Goal: Information Seeking & Learning: Learn about a topic

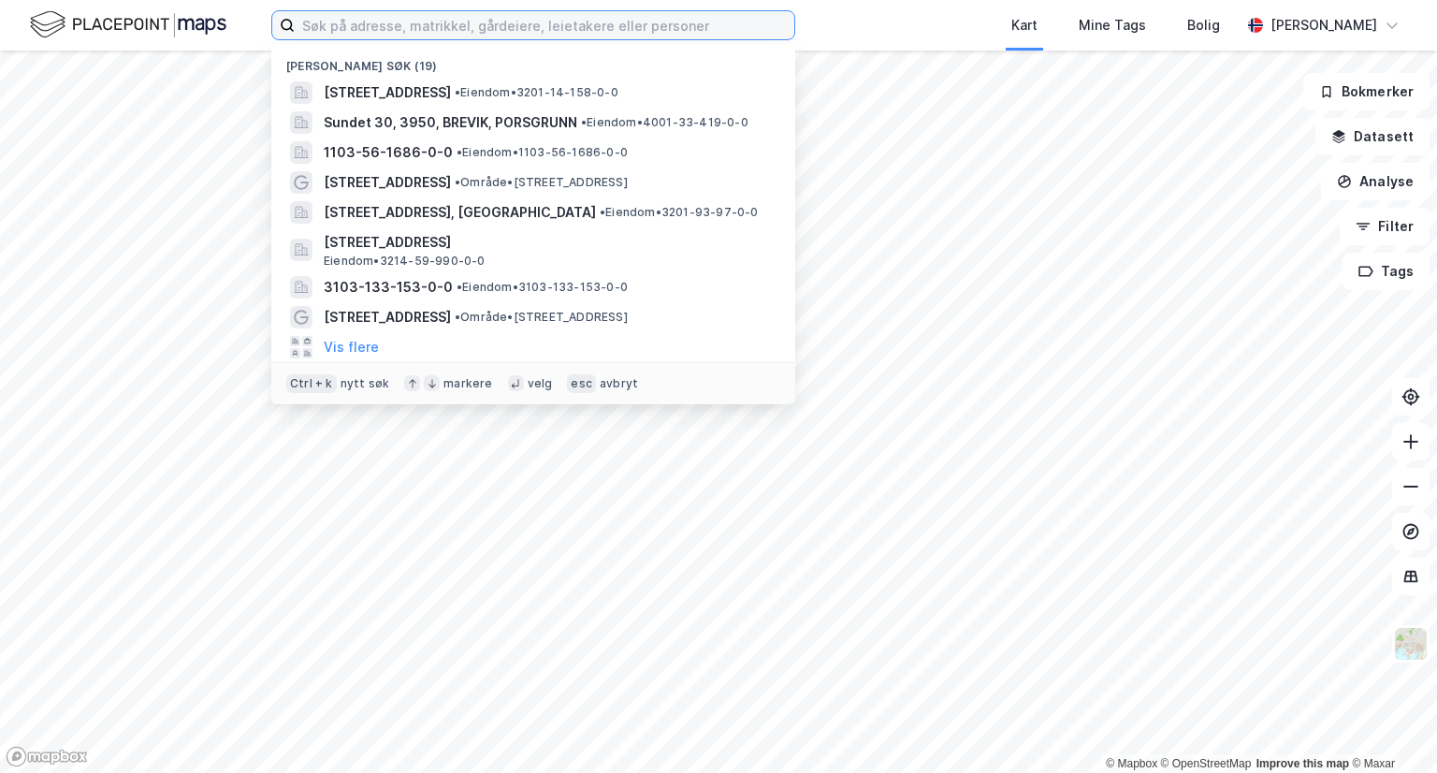
click at [425, 18] on input at bounding box center [545, 25] width 500 height 28
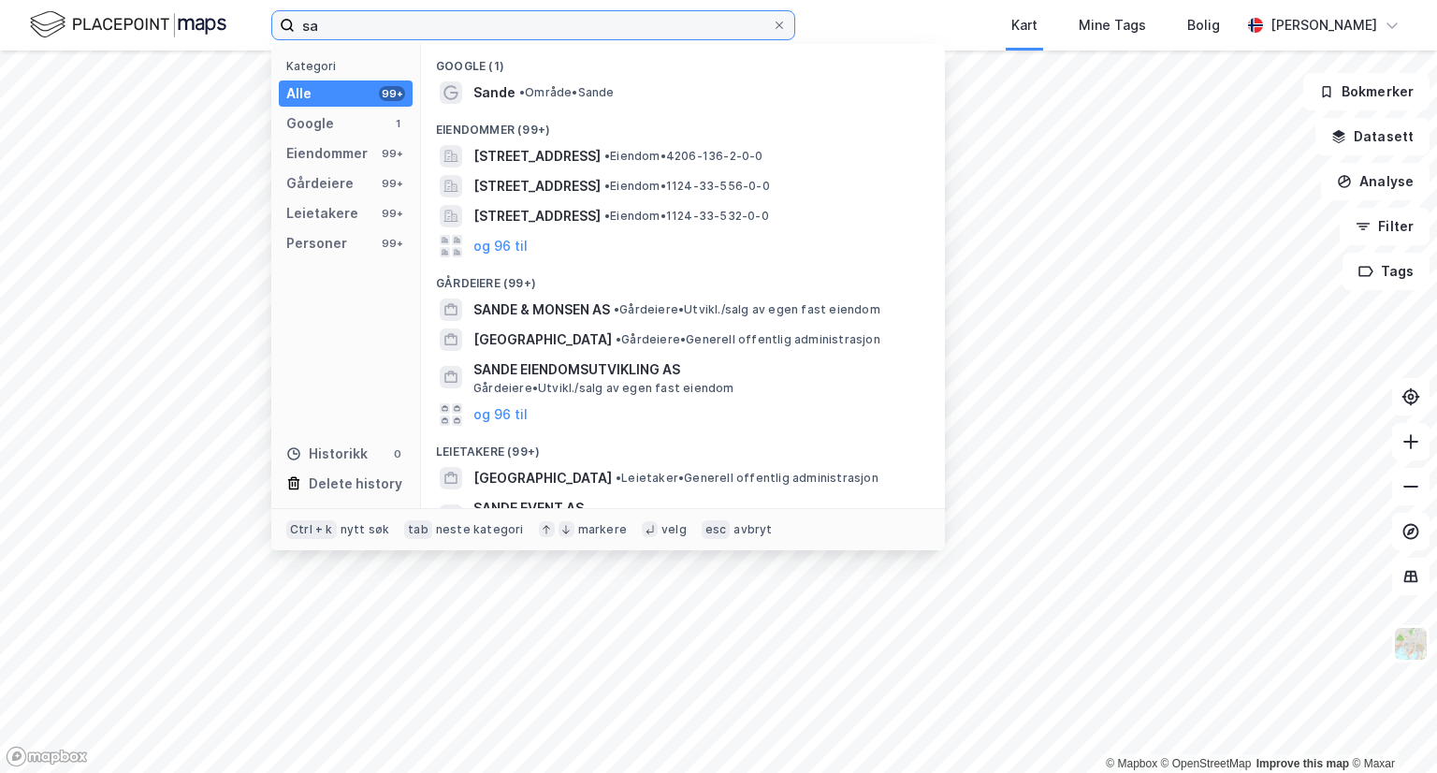
type input "s"
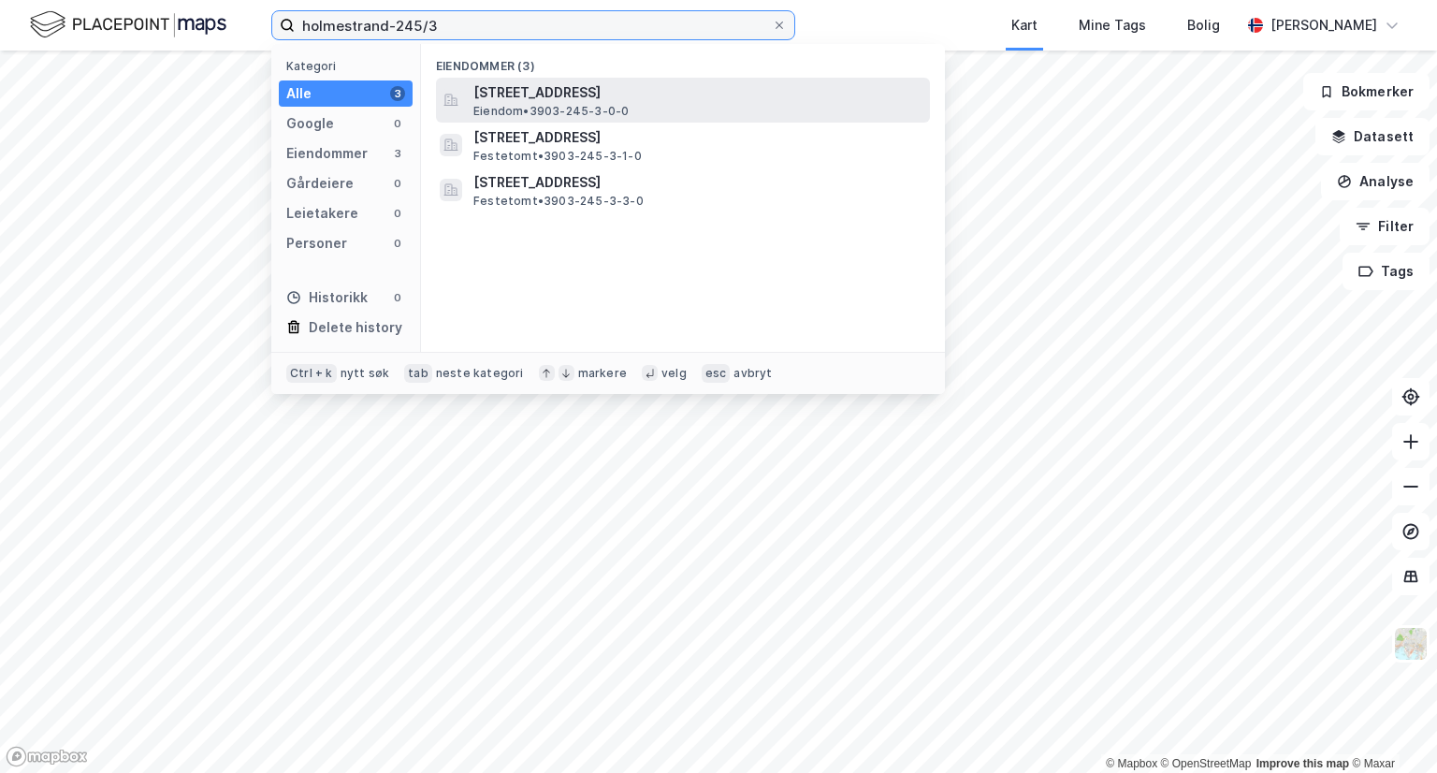
type input "holmestrand-245/3"
click at [580, 98] on span "[STREET_ADDRESS]" at bounding box center [697, 92] width 449 height 22
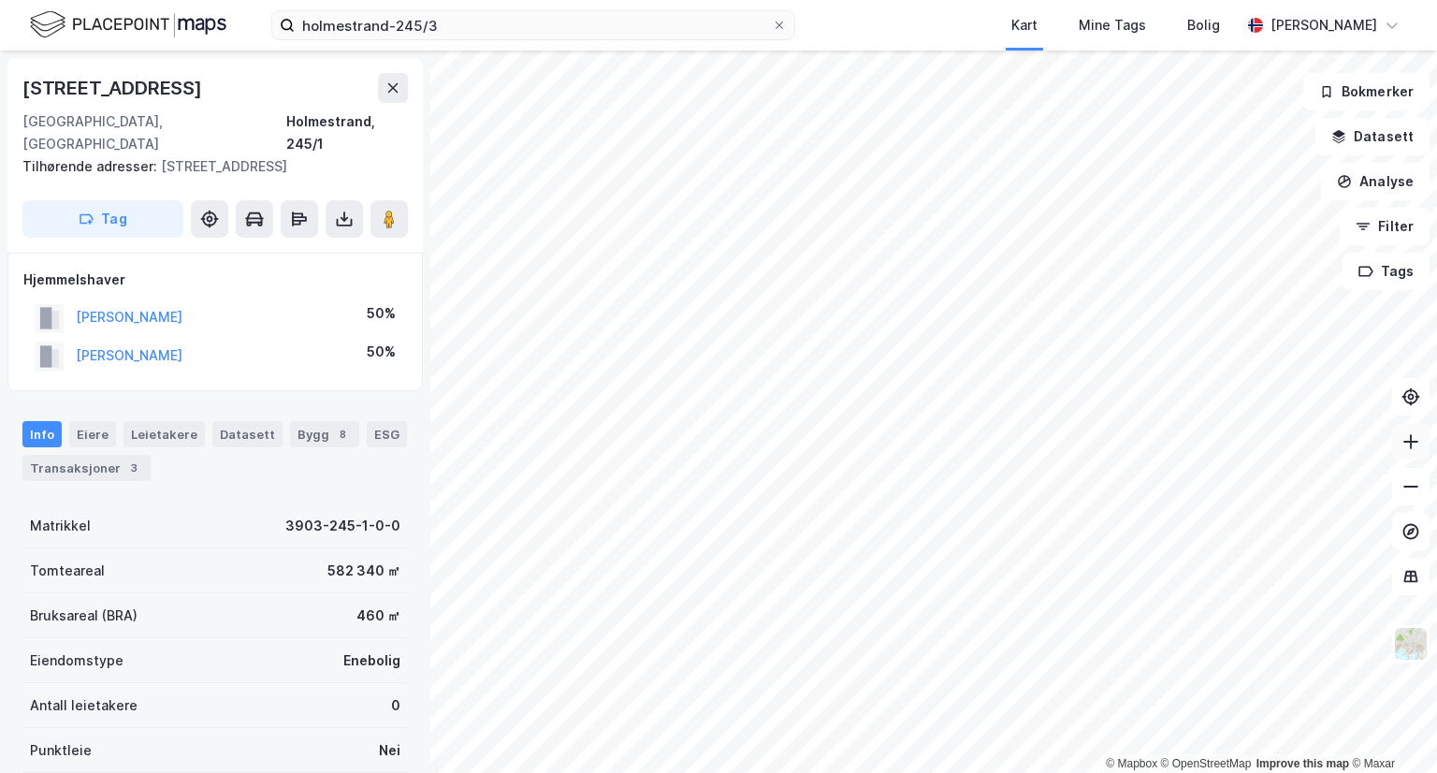
click at [1416, 440] on icon at bounding box center [1410, 441] width 19 height 19
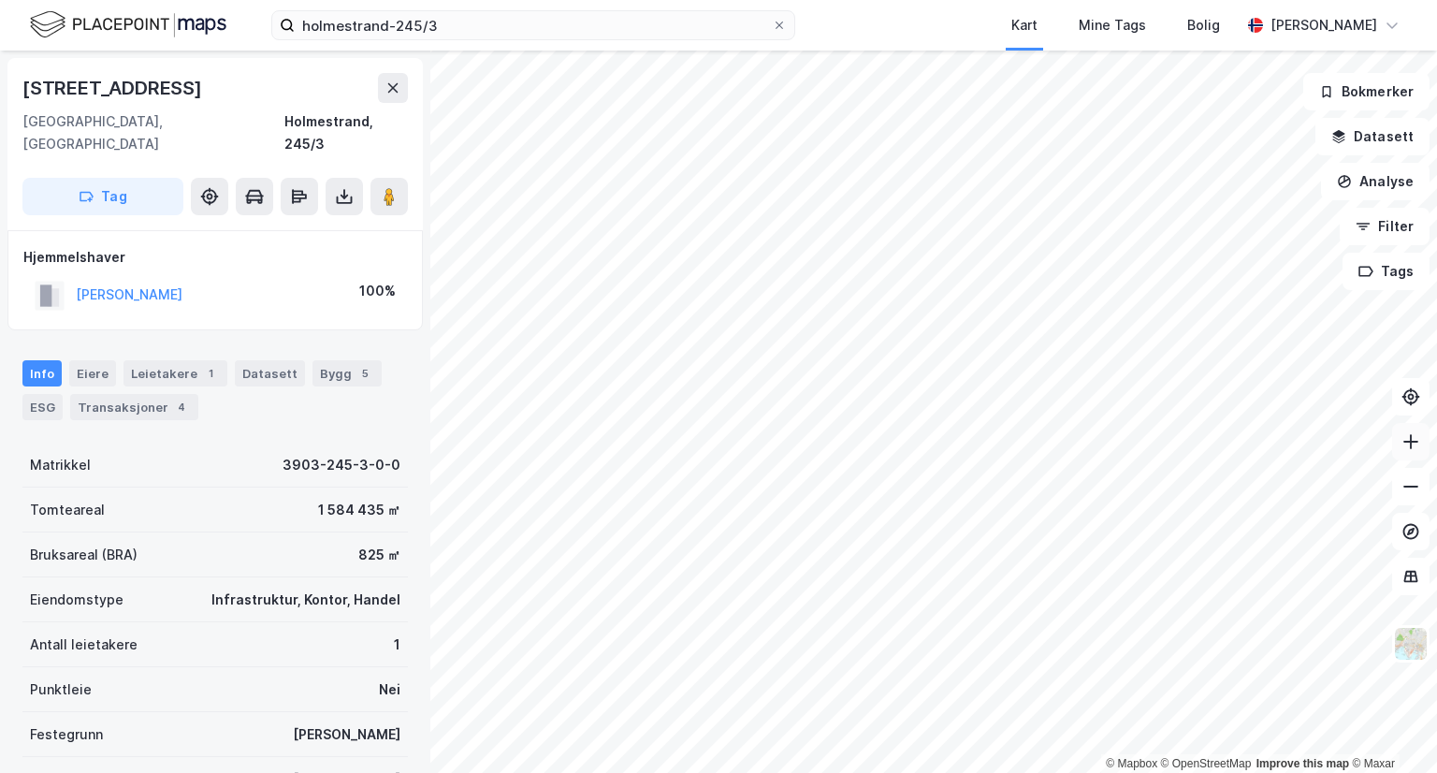
click at [1417, 442] on icon at bounding box center [1410, 442] width 15 height 2
